Goal: Information Seeking & Learning: Understand process/instructions

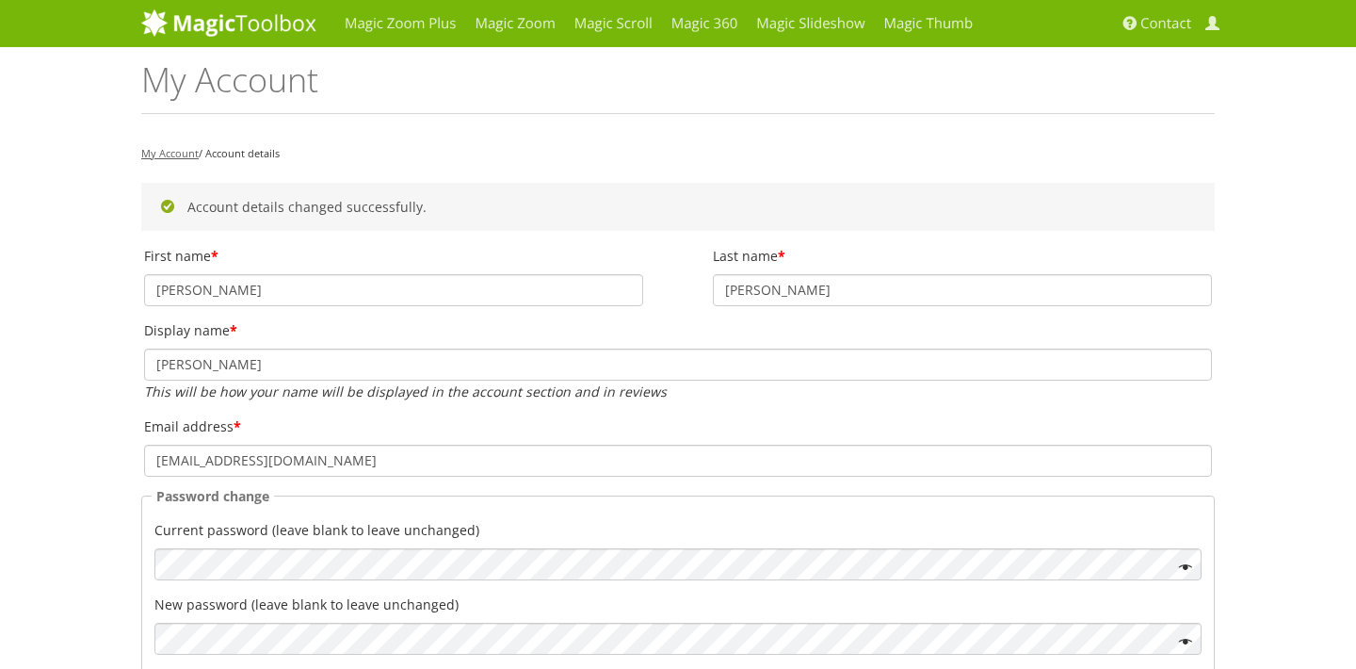
click at [186, 152] on link "My Account" at bounding box center [169, 153] width 57 height 14
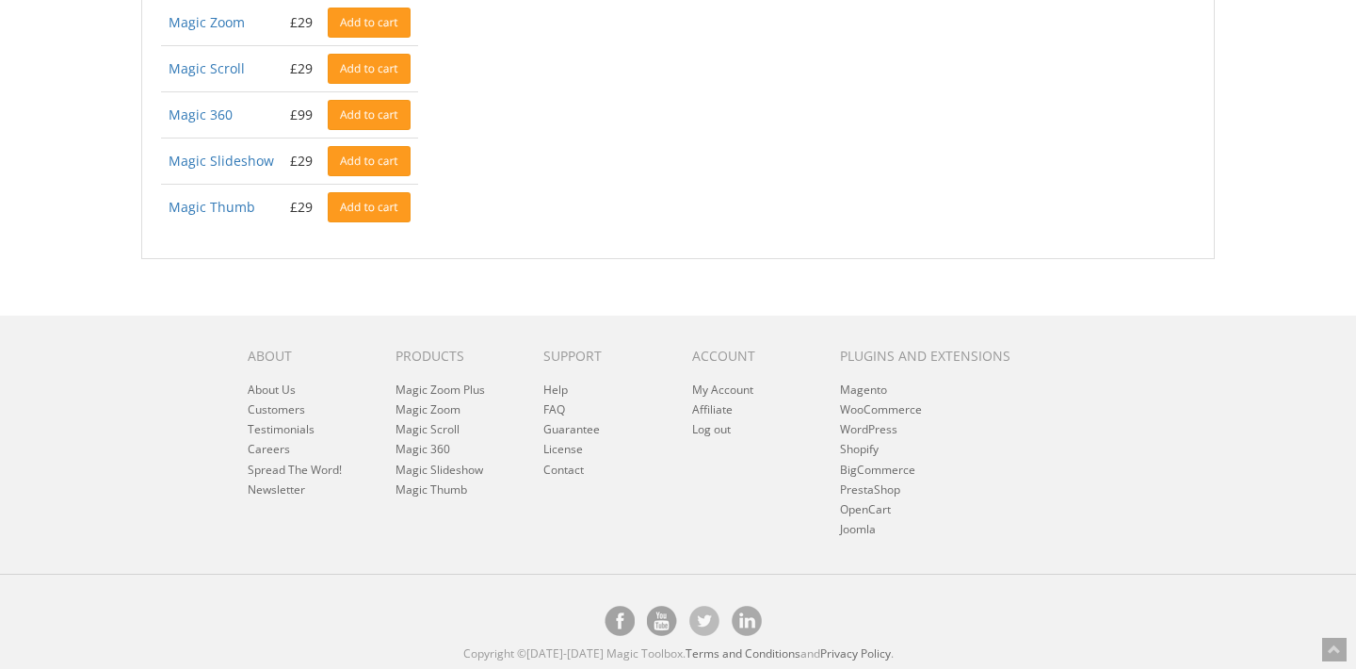
scroll to position [444, 0]
click at [550, 410] on link "FAQ" at bounding box center [554, 410] width 22 height 16
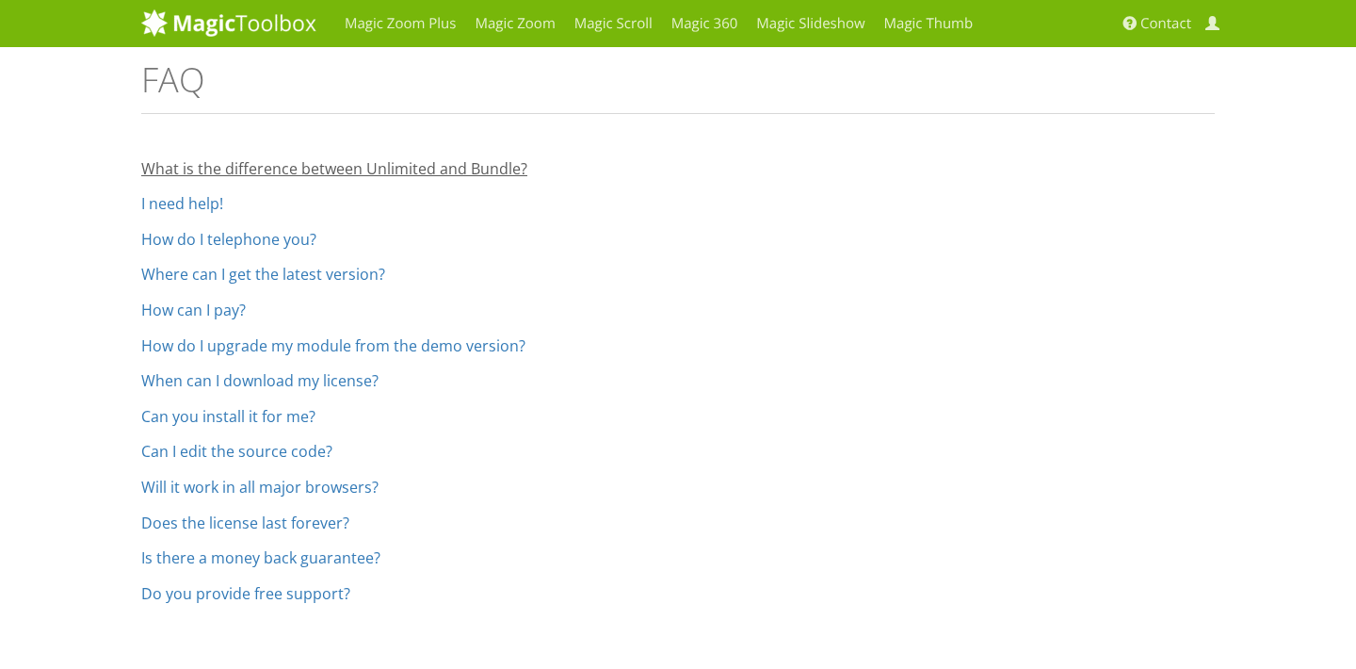
click at [412, 173] on link "What is the difference between Unlimited and Bundle?" at bounding box center [334, 168] width 386 height 21
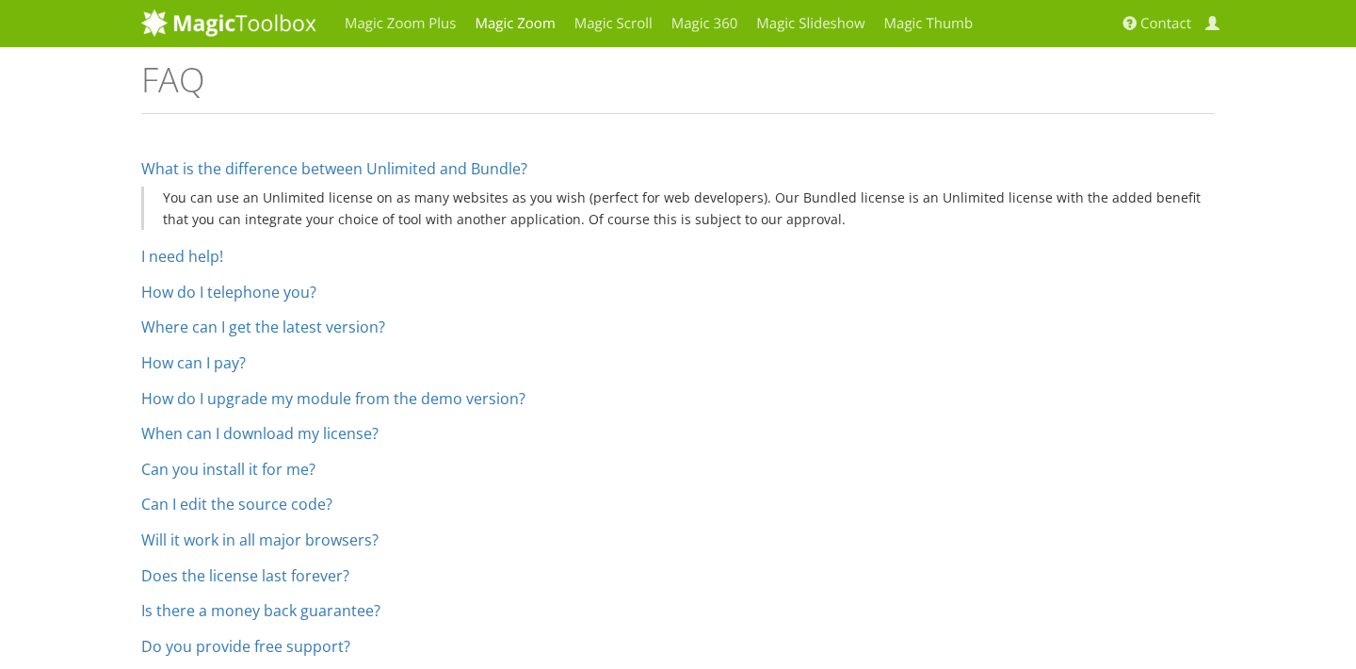
click at [485, 28] on link "Magic Zoom" at bounding box center [514, 23] width 99 height 47
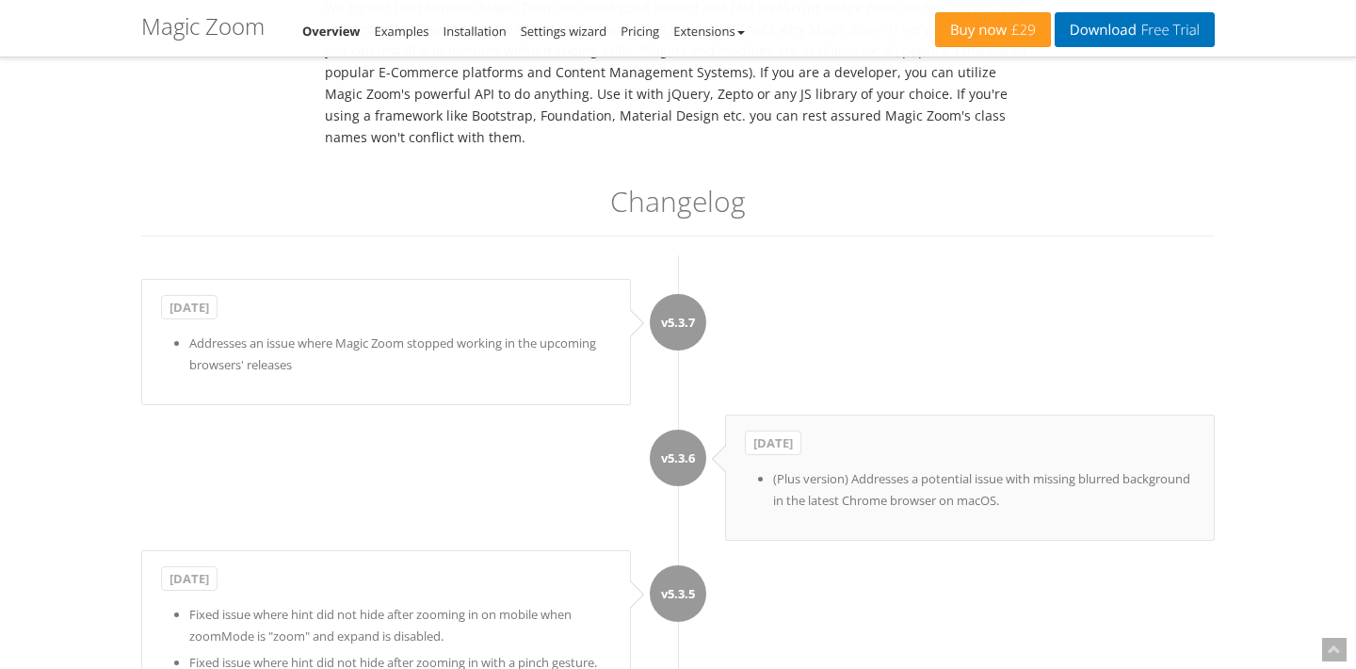
scroll to position [5543, 0]
click at [450, 33] on link "Installation" at bounding box center [475, 31] width 63 height 17
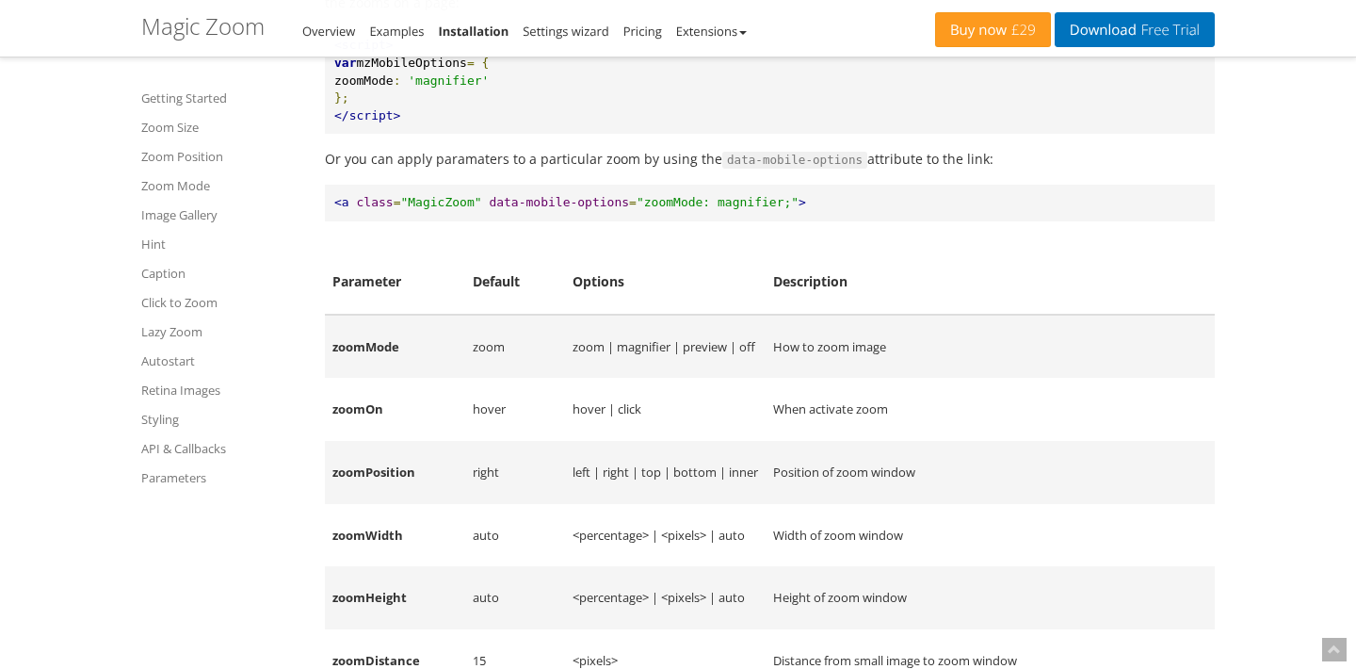
scroll to position [14632, 0]
click at [183, 484] on link "Parameters" at bounding box center [221, 477] width 160 height 23
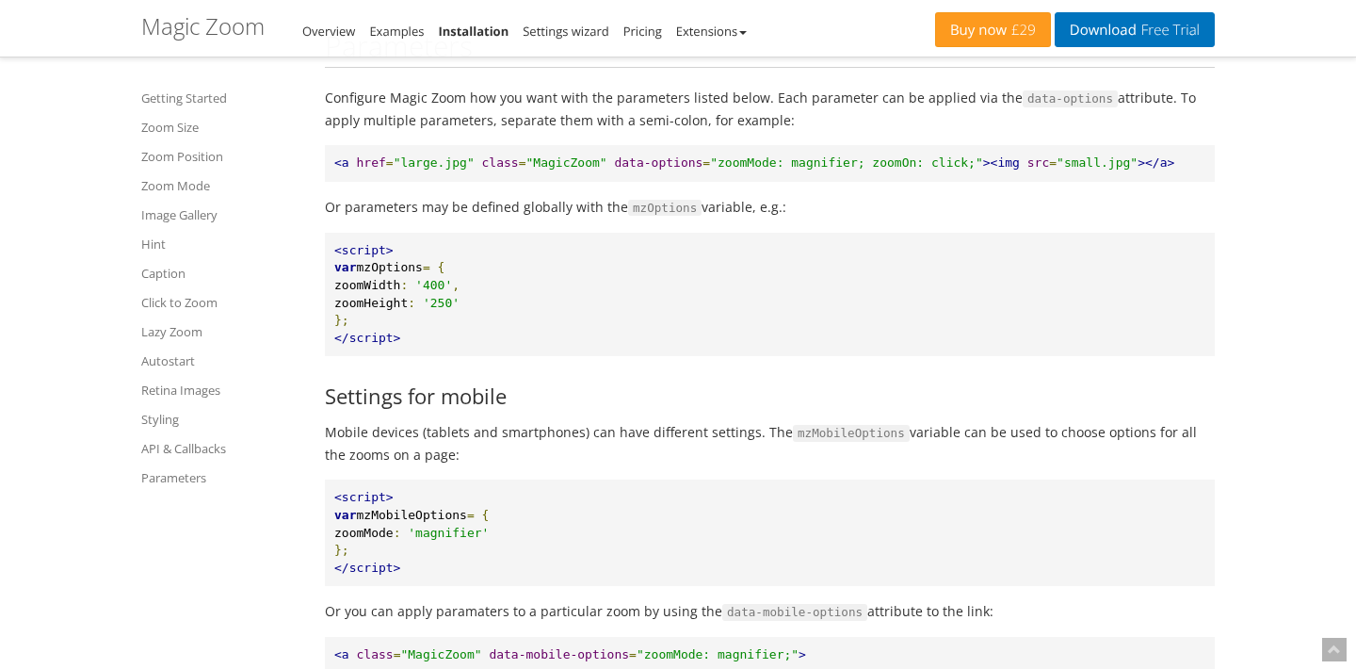
scroll to position [14172, 0]
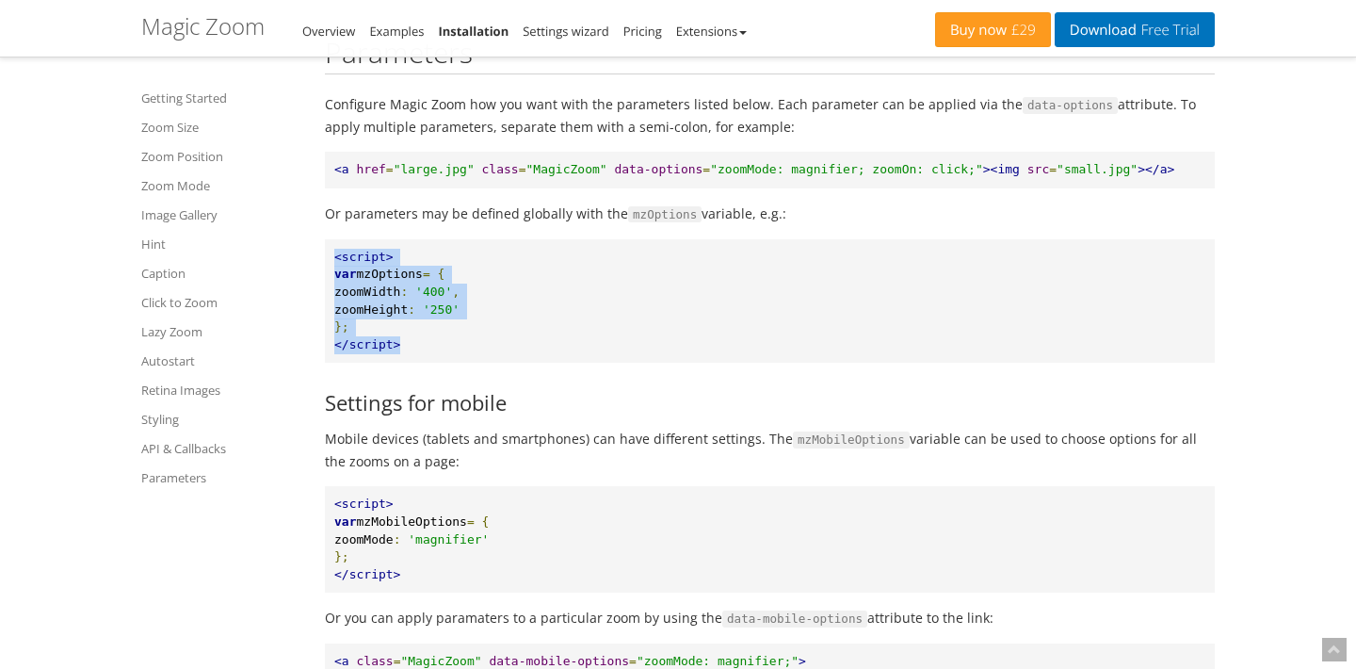
drag, startPoint x: 335, startPoint y: 187, endPoint x: 431, endPoint y: 271, distance: 127.5
click at [431, 272] on pre "<script> var mzOptions = { zoomWidth : '400' , zoomHeight : '250' }; </script>" at bounding box center [770, 300] width 890 height 123
copy pre "<script> var mzOptions = { zoomWidth : '400' , zoomHeight : '250' }; </script>"
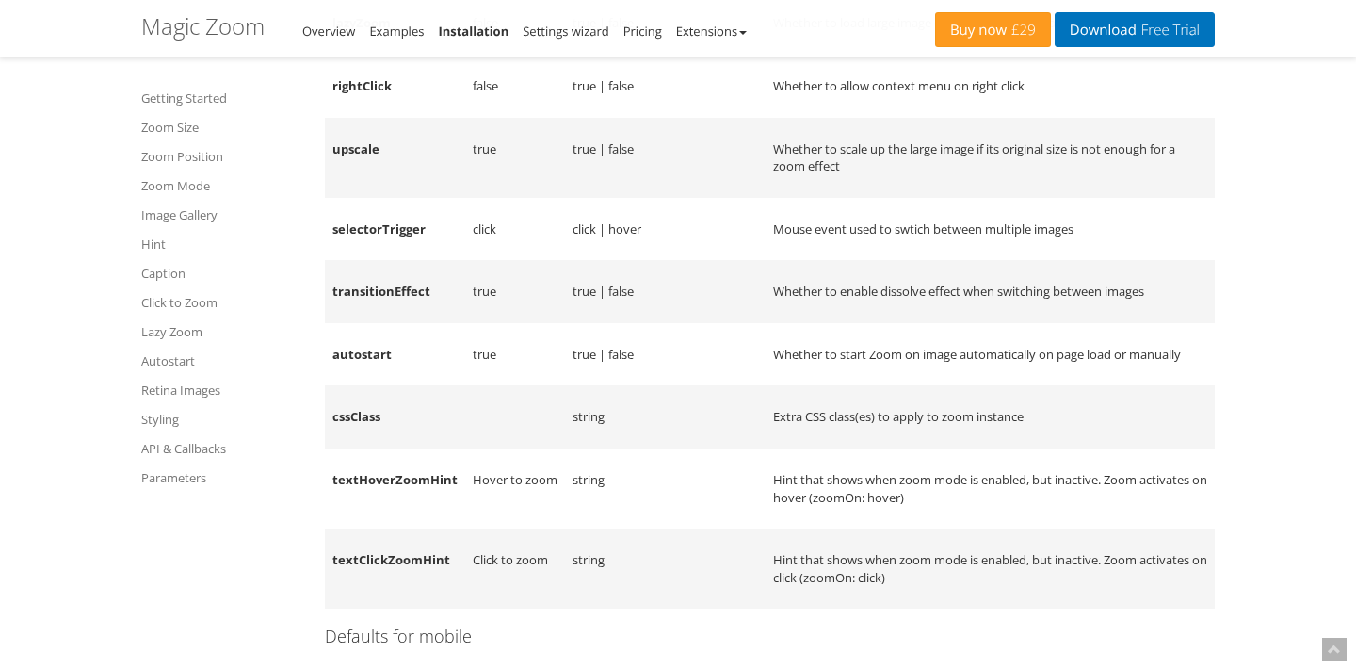
scroll to position [15582, 0]
click at [414, 447] on td "textHoverZoomHint" at bounding box center [395, 487] width 140 height 80
copy td "textHoverZoomHint"
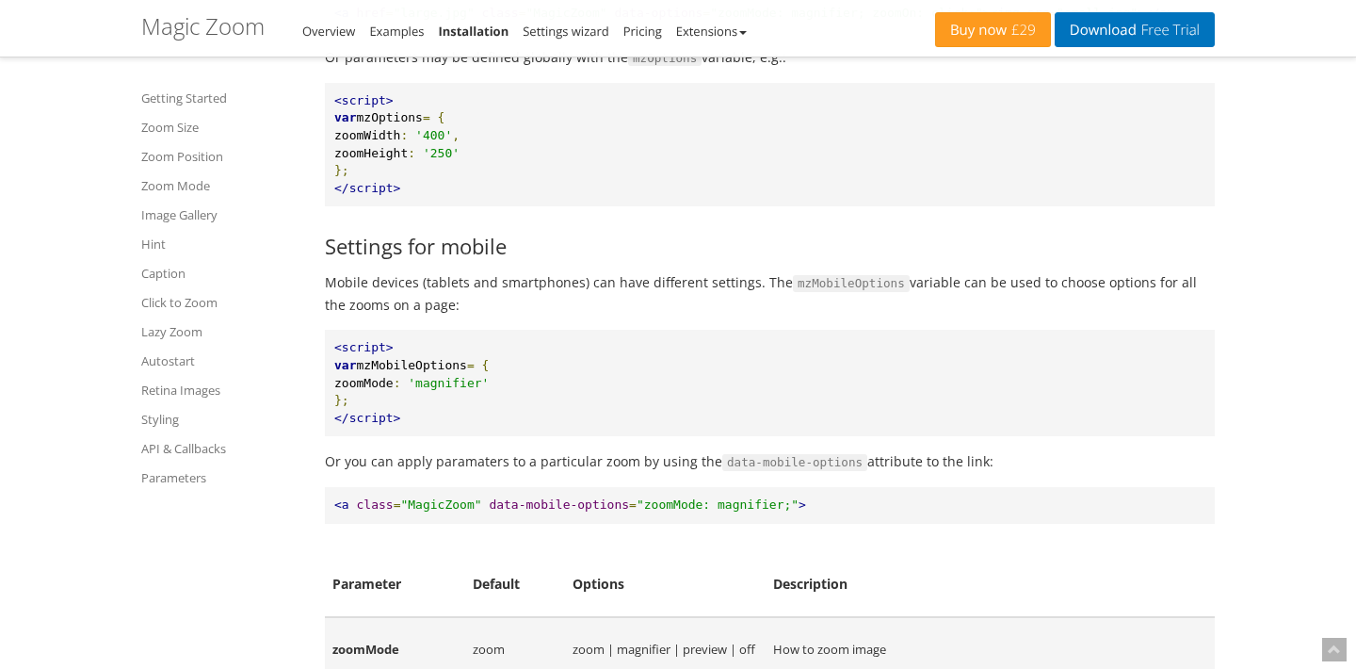
scroll to position [14314, 0]
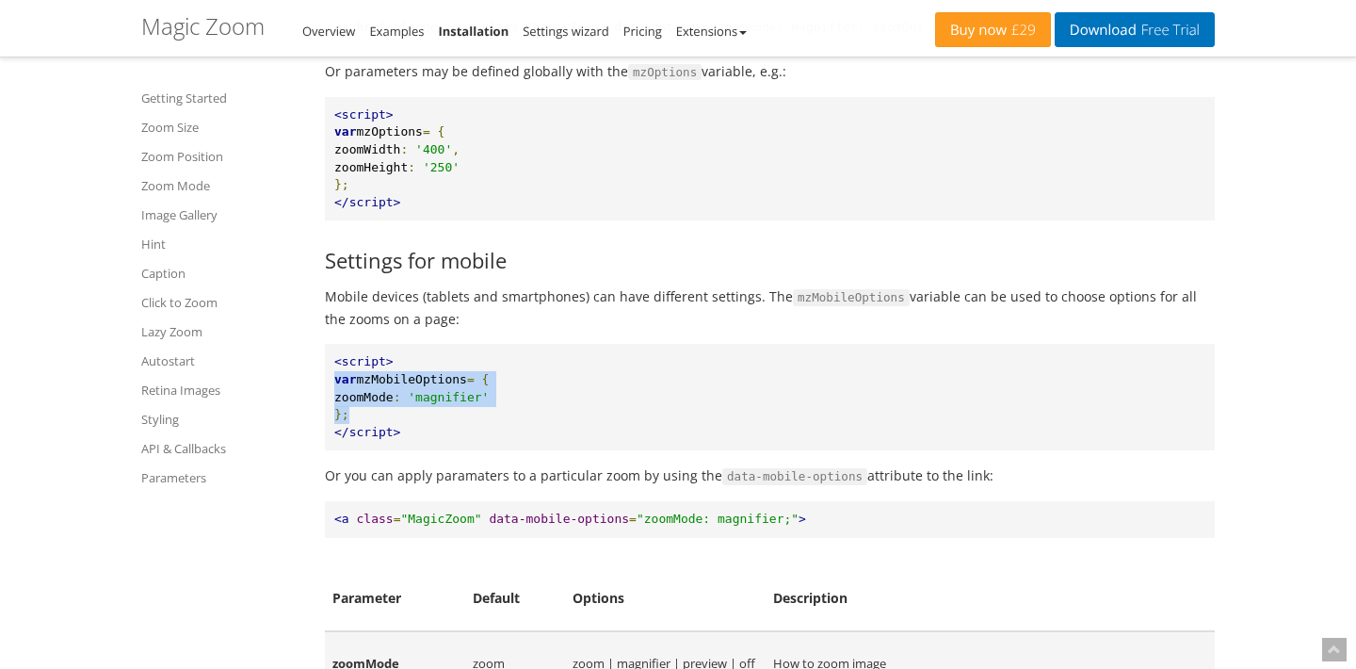
drag, startPoint x: 336, startPoint y: 302, endPoint x: 368, endPoint y: 345, distance: 53.1
click at [368, 345] on pre "<script> var mzMobileOptions = { zoomMode : 'magnifier' }; </script>" at bounding box center [770, 397] width 890 height 106
copy pre "var mzMobileOptions = { zoomMode : 'magnifier' };"
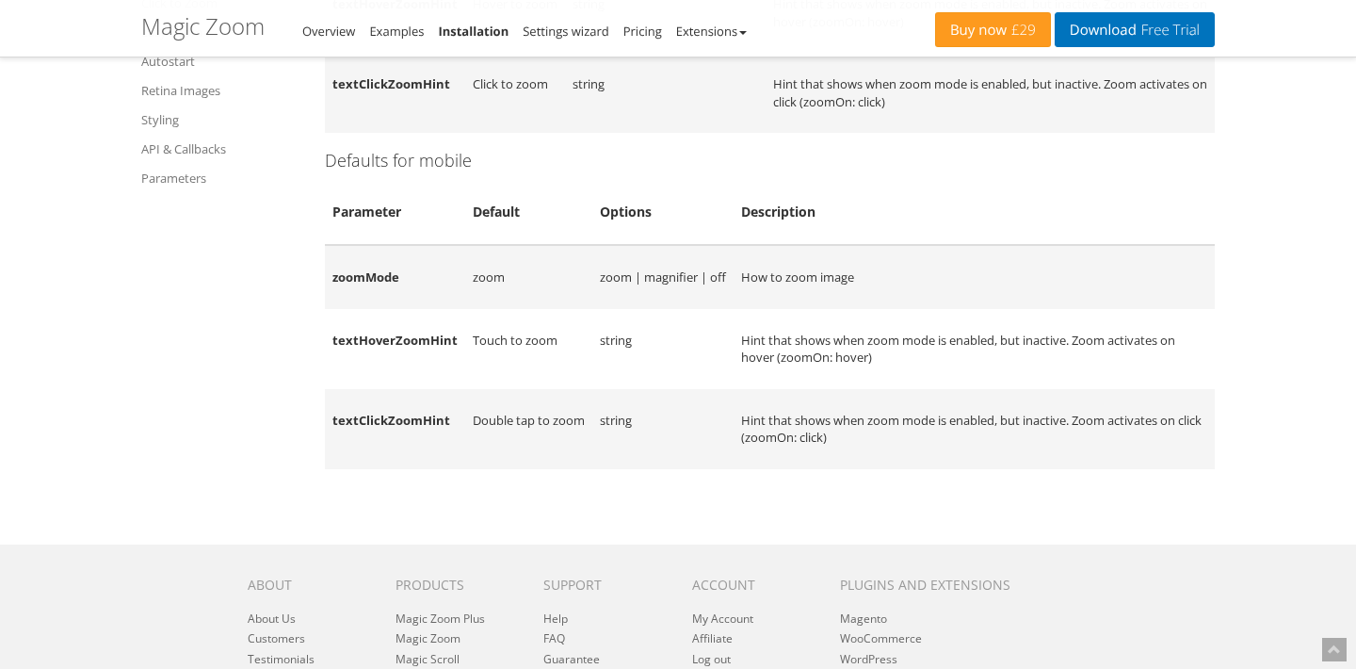
scroll to position [16039, 0]
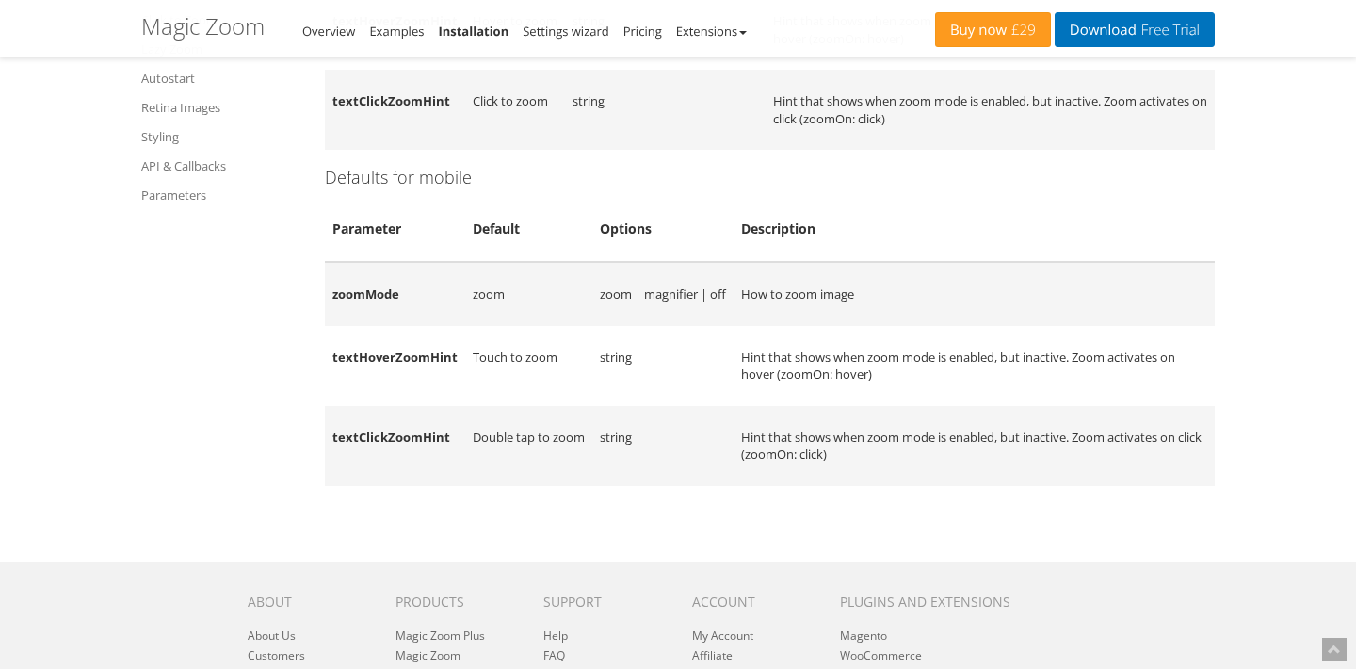
click at [381, 406] on td "textClickZoomHint" at bounding box center [395, 446] width 140 height 80
copy td "textClickZoomHint"
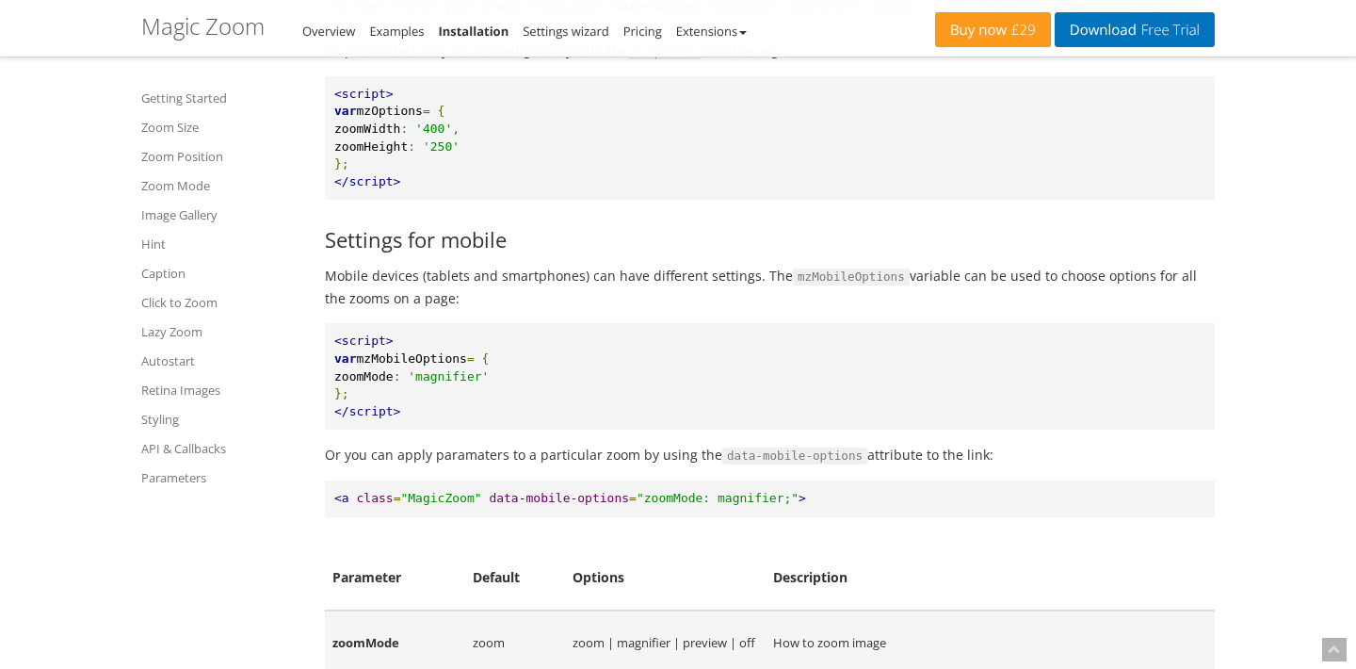
scroll to position [14326, 0]
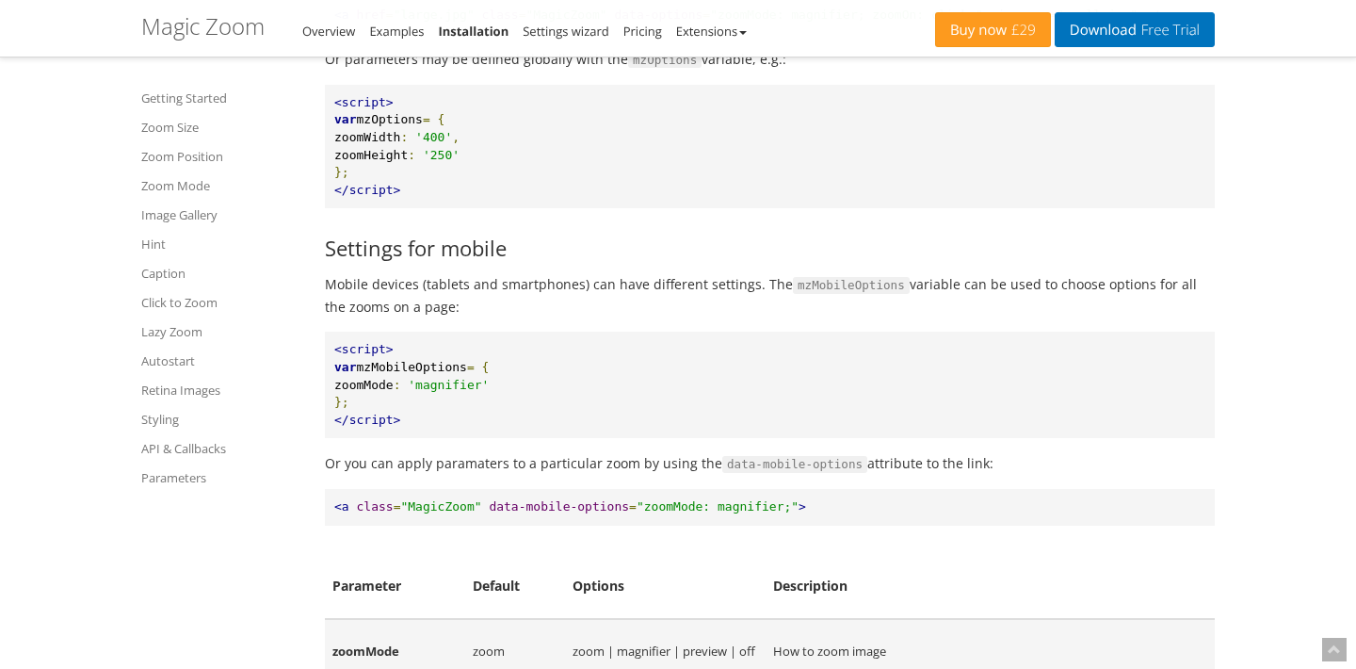
click at [342, 619] on td "zoomMode" at bounding box center [395, 651] width 140 height 64
copy td "zoomMode"
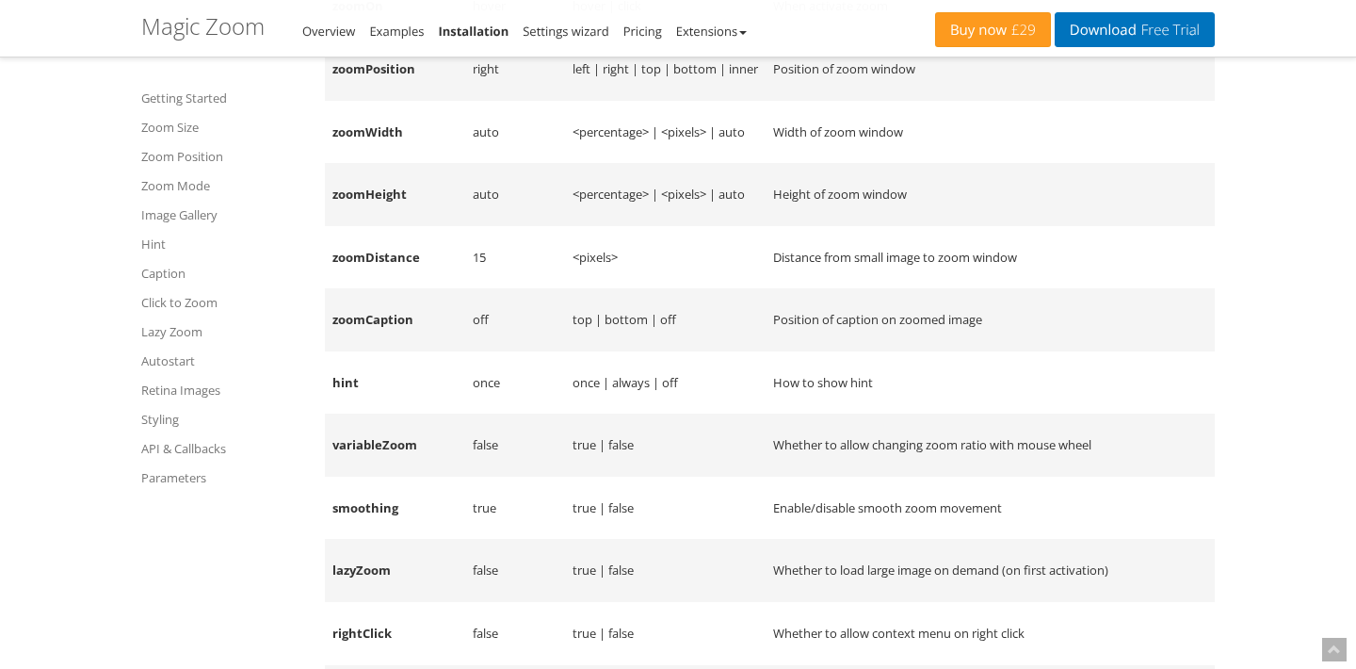
scroll to position [15054, 0]
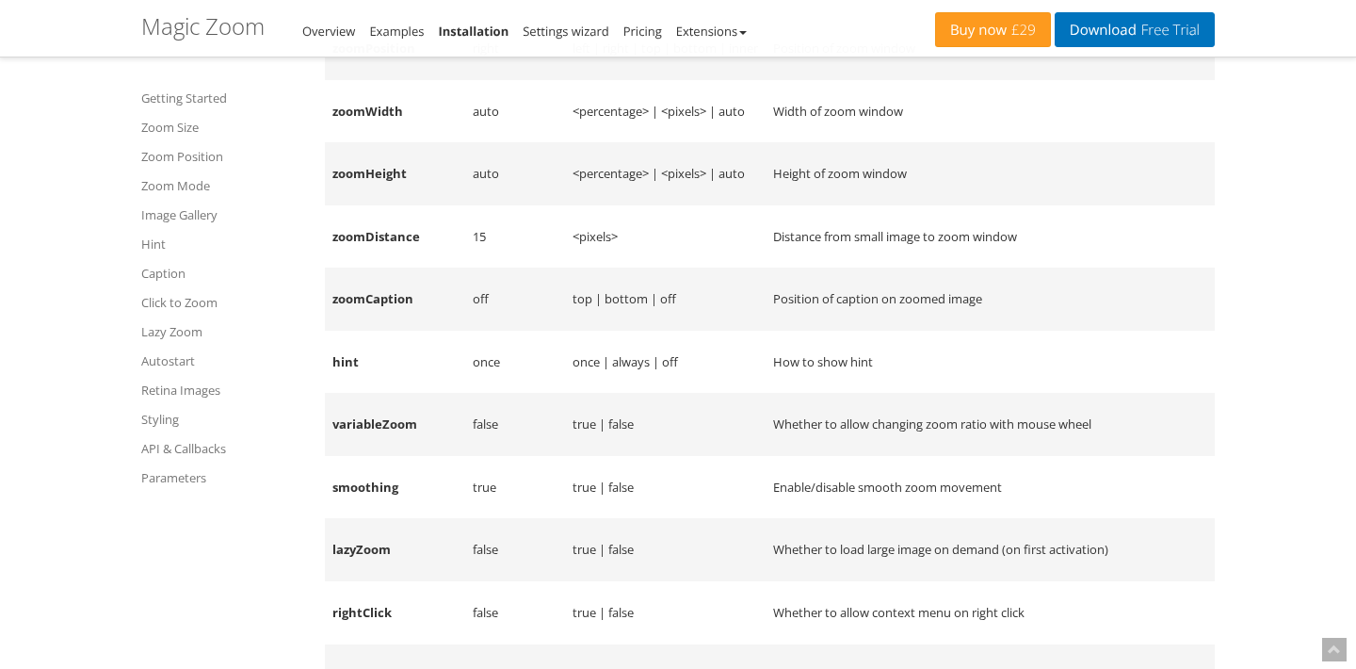
click at [363, 393] on td "variableZoom" at bounding box center [395, 424] width 140 height 63
copy td "variableZoom"
click at [835, 456] on td "Enable/disable smooth zoom movement" at bounding box center [990, 487] width 449 height 63
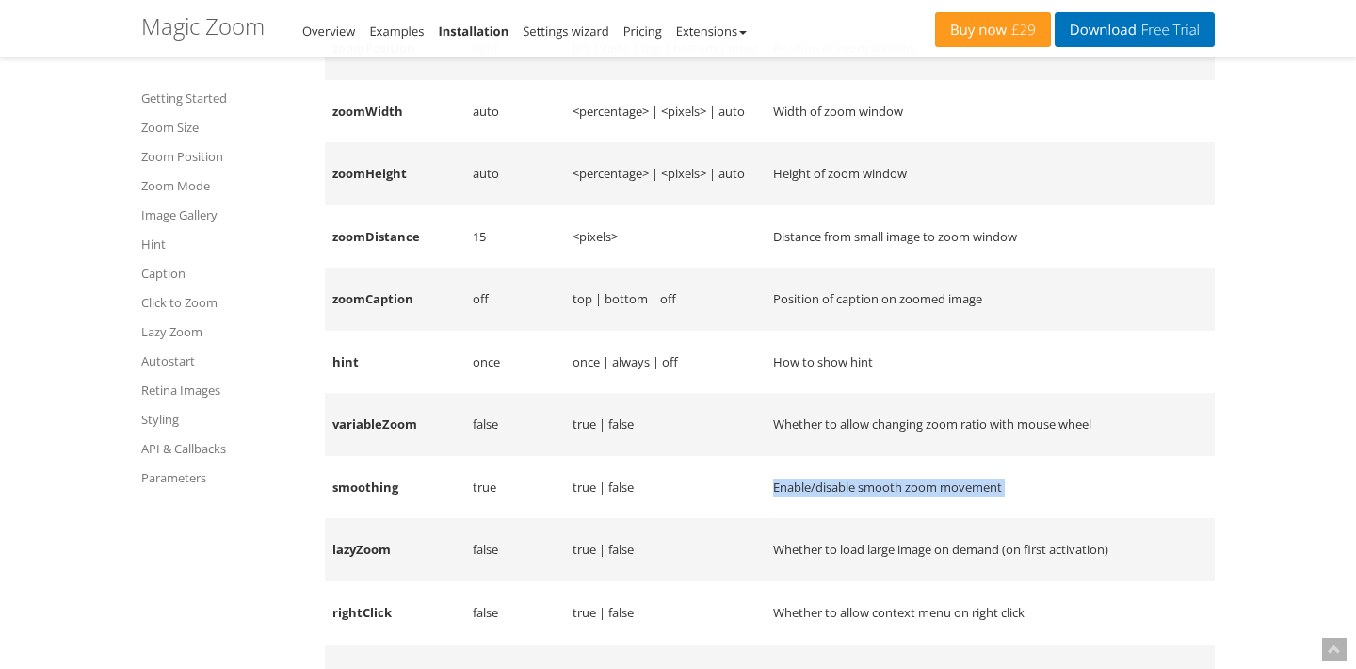
click at [835, 456] on td "Enable/disable smooth zoom movement" at bounding box center [990, 487] width 449 height 63
click at [872, 456] on td "Enable/disable smooth zoom movement" at bounding box center [990, 487] width 449 height 63
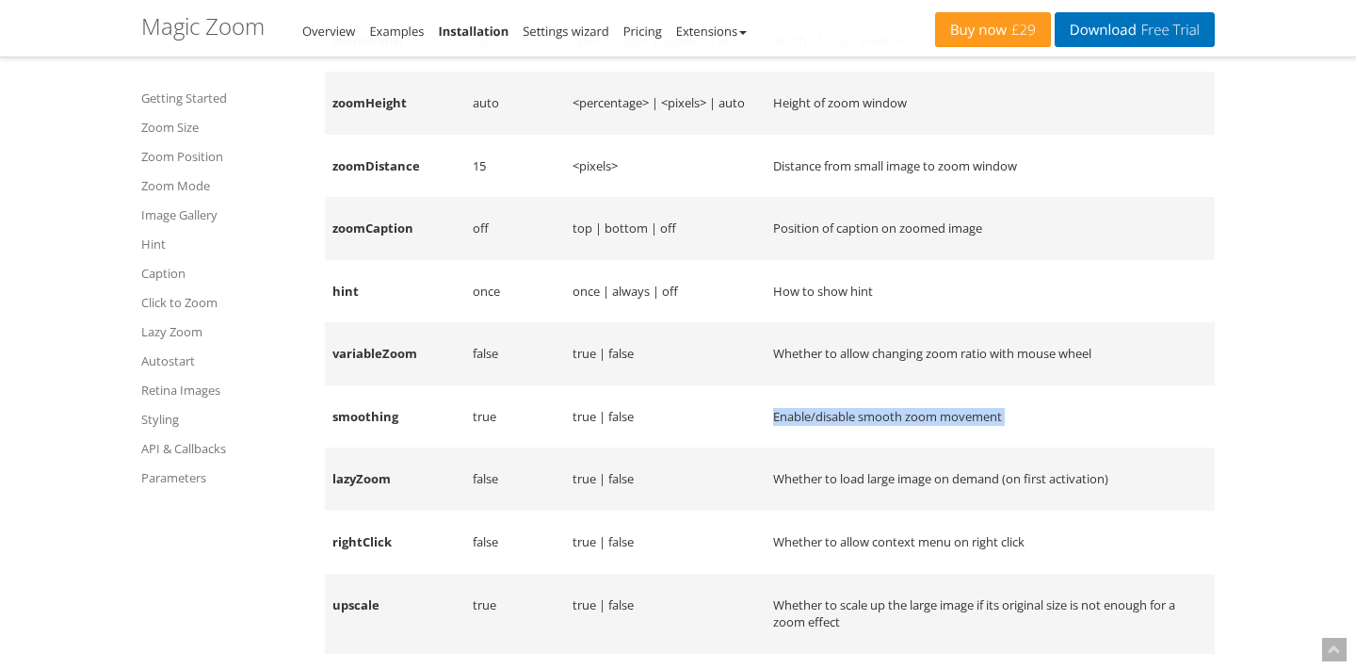
scroll to position [15134, 0]
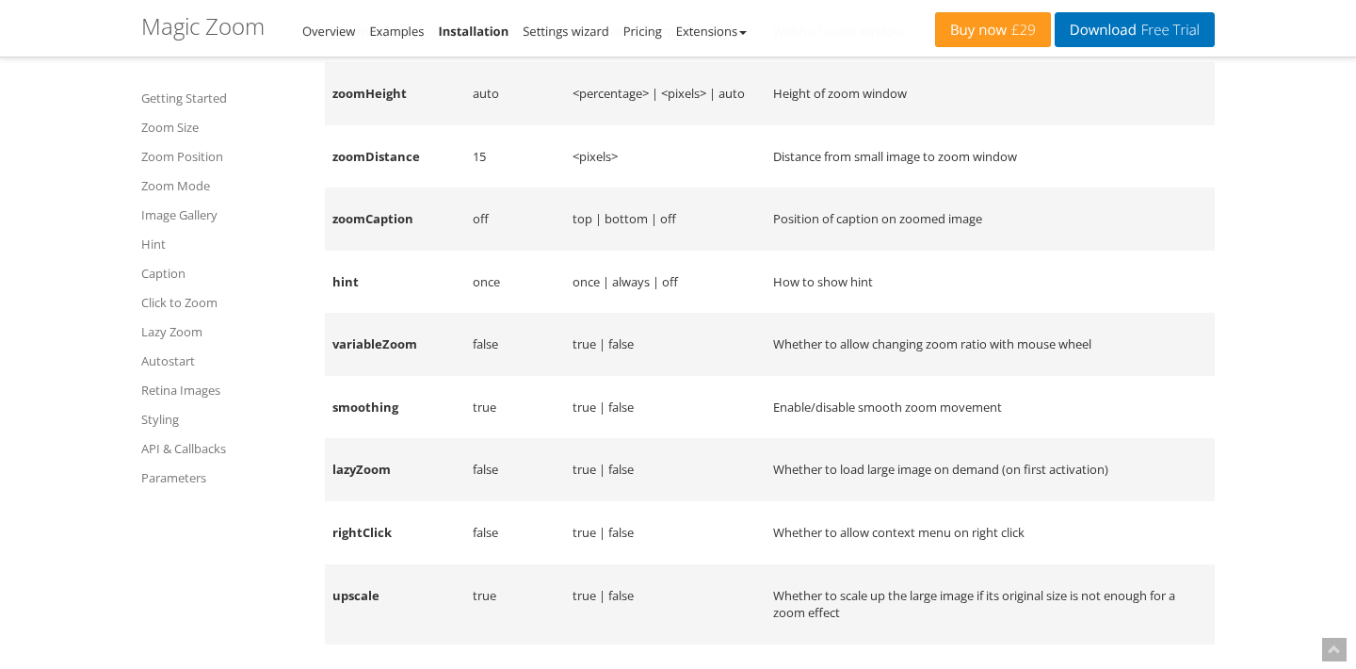
click at [875, 564] on td "Whether to scale up the large image if its original size is not enough for a zo…" at bounding box center [990, 604] width 449 height 80
click at [843, 564] on td "Whether to scale up the large image if its original size is not enough for a zo…" at bounding box center [990, 604] width 449 height 80
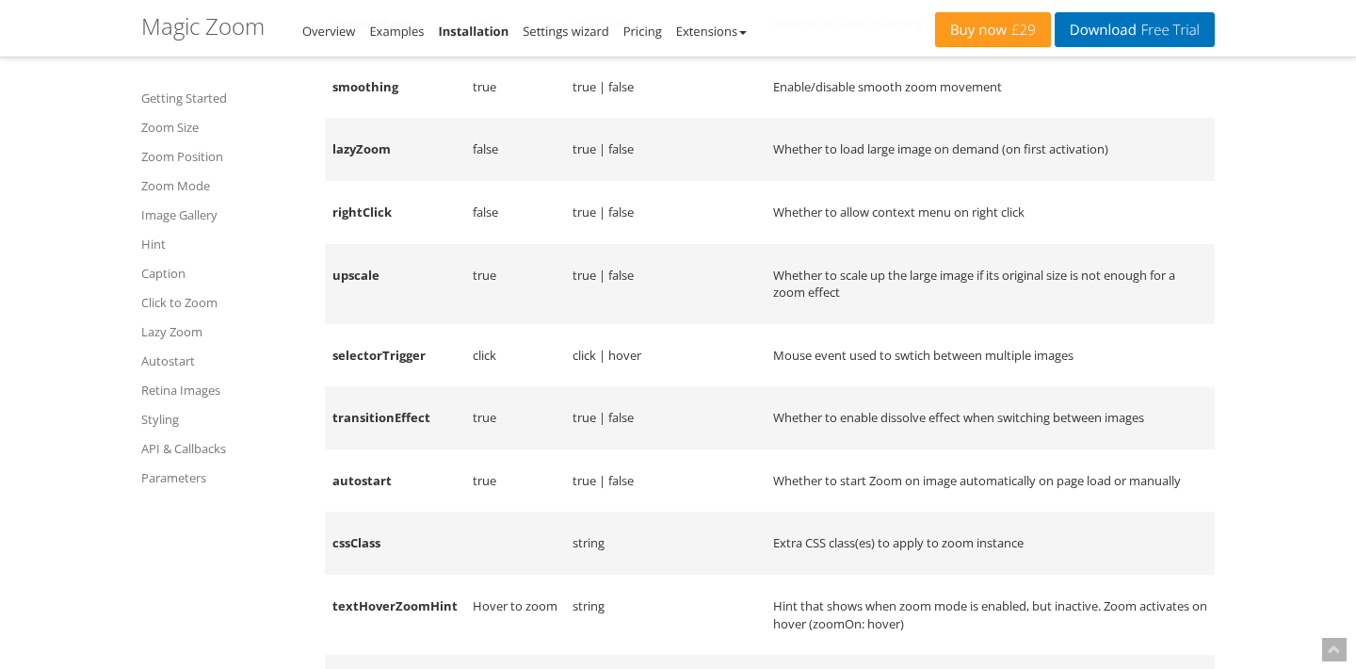
scroll to position [15469, 0]
